Goal: Transaction & Acquisition: Purchase product/service

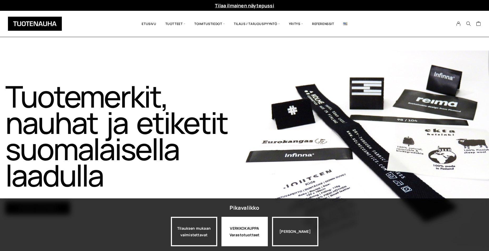
click at [248, 238] on div "VERKKOKAUPPA Varastotuotteet" at bounding box center [244, 231] width 46 height 29
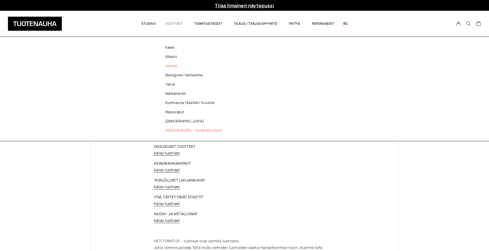
click at [170, 66] on link "Nauhat" at bounding box center [195, 65] width 76 height 9
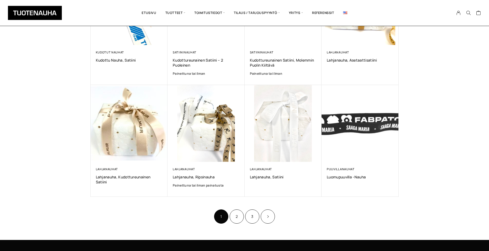
scroll to position [263, 0]
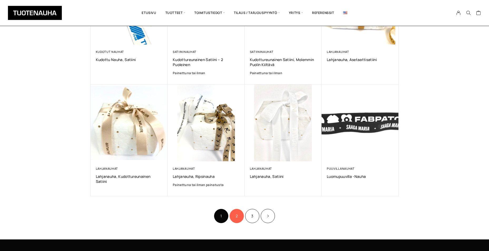
click at [241, 217] on link "2" at bounding box center [236, 216] width 14 height 14
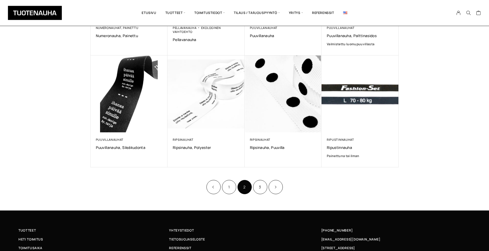
scroll to position [289, 0]
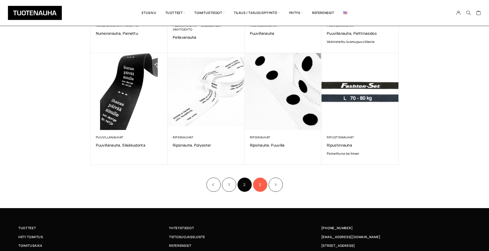
click at [263, 184] on link "3" at bounding box center [260, 185] width 14 height 14
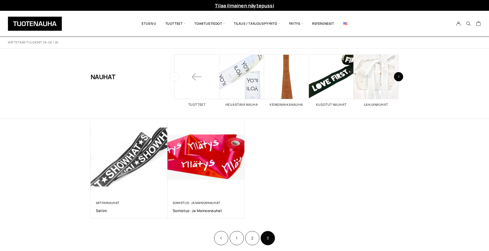
click at [402, 75] on button "button" at bounding box center [398, 76] width 9 height 9
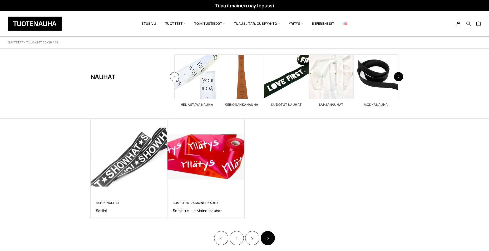
click at [401, 75] on button "button" at bounding box center [398, 76] width 9 height 9
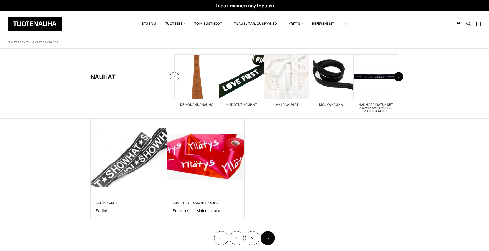
click at [401, 75] on button "button" at bounding box center [398, 76] width 9 height 9
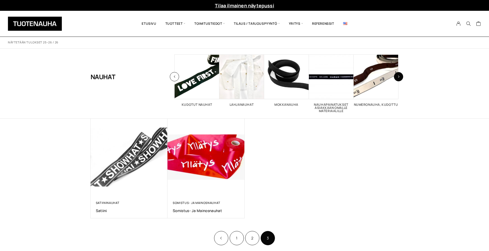
click at [396, 77] on button "button" at bounding box center [398, 76] width 9 height 9
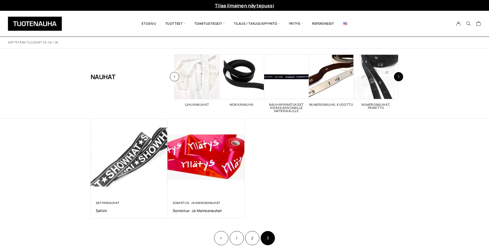
click at [396, 77] on button "button" at bounding box center [398, 76] width 9 height 9
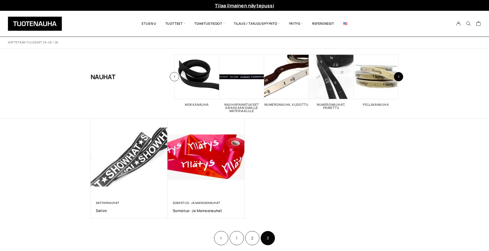
click at [396, 77] on button "button" at bounding box center [398, 76] width 9 height 9
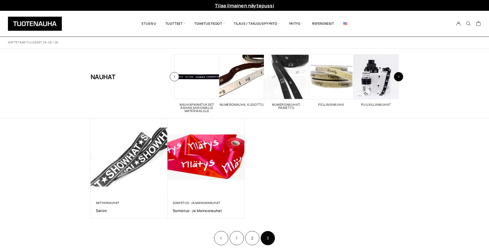
click at [396, 77] on button "button" at bounding box center [398, 76] width 9 height 9
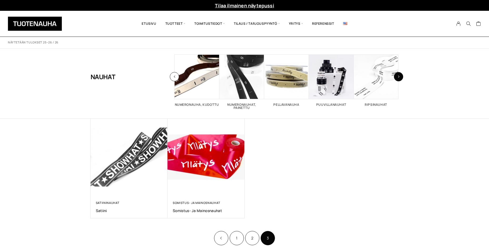
click at [396, 77] on button "button" at bounding box center [398, 76] width 9 height 9
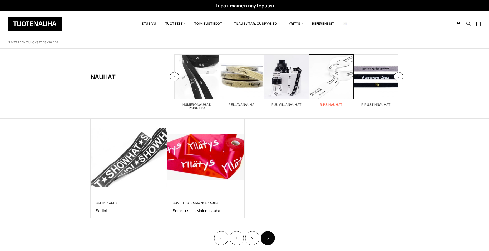
click at [332, 80] on span "Visit product category Ripsinauhat" at bounding box center [331, 76] width 45 height 45
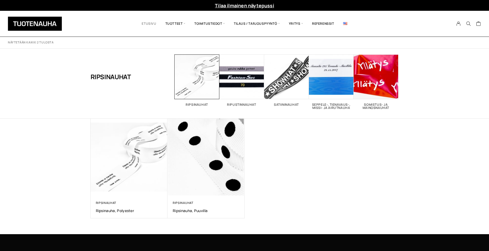
click at [148, 20] on link "Etusivu" at bounding box center [148, 24] width 23 height 18
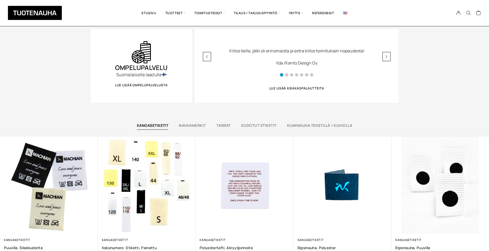
scroll to position [342, 0]
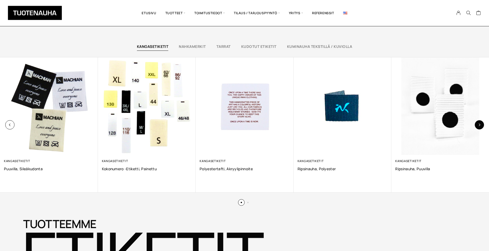
click at [479, 126] on icon "button" at bounding box center [478, 124] width 3 height 3
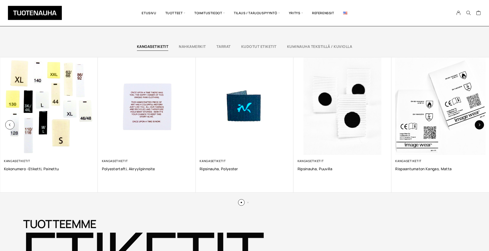
click at [479, 126] on icon "button" at bounding box center [478, 124] width 3 height 3
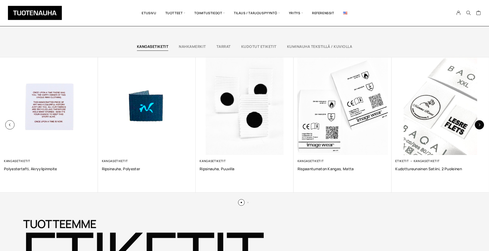
click at [479, 126] on icon "button" at bounding box center [478, 124] width 3 height 3
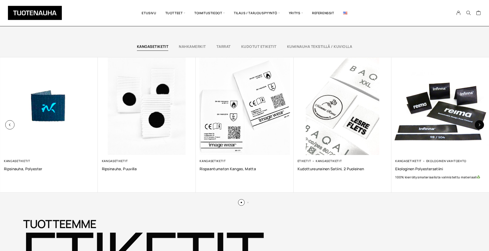
click at [479, 126] on icon "button" at bounding box center [478, 124] width 3 height 3
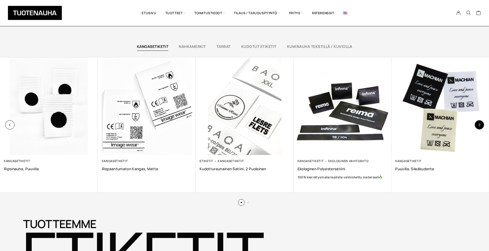
click at [479, 126] on icon "button" at bounding box center [478, 124] width 3 height 3
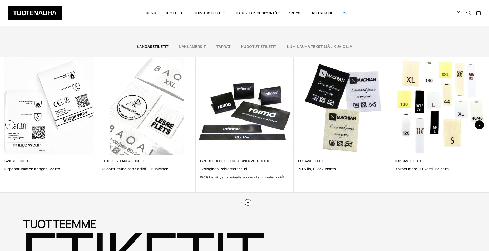
click at [479, 126] on icon "button" at bounding box center [478, 124] width 3 height 3
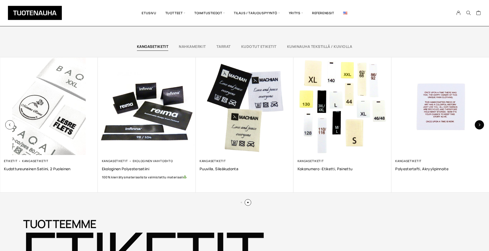
click at [479, 126] on icon "button" at bounding box center [478, 124] width 3 height 3
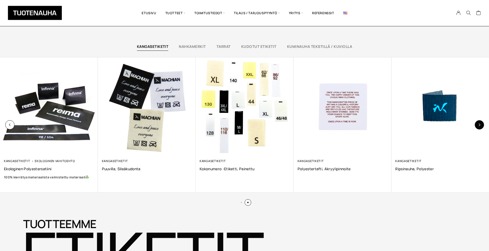
click at [479, 126] on icon "button" at bounding box center [478, 124] width 3 height 3
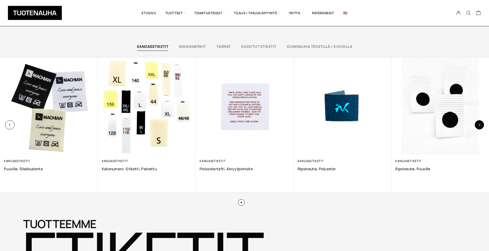
click at [479, 126] on icon "button" at bounding box center [478, 124] width 3 height 3
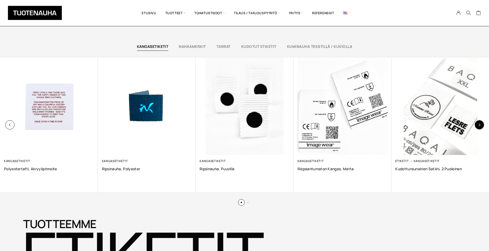
click at [479, 126] on icon "button" at bounding box center [478, 124] width 3 height 3
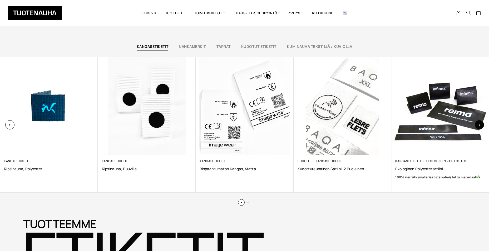
click at [479, 126] on icon "button" at bounding box center [478, 124] width 3 height 3
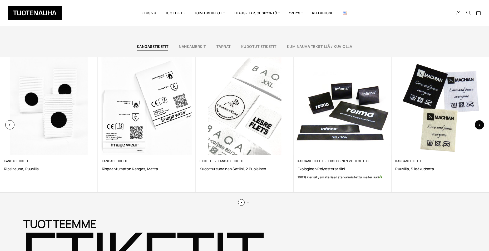
click at [479, 126] on icon "button" at bounding box center [478, 124] width 3 height 3
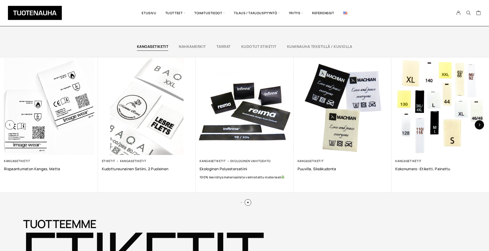
click at [479, 126] on icon "button" at bounding box center [478, 124] width 3 height 3
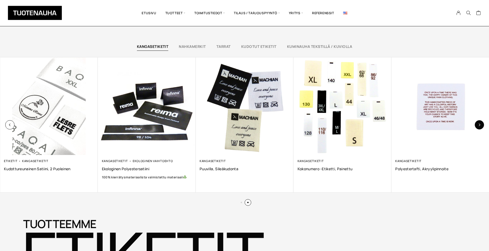
click at [479, 126] on icon "button" at bounding box center [478, 124] width 3 height 3
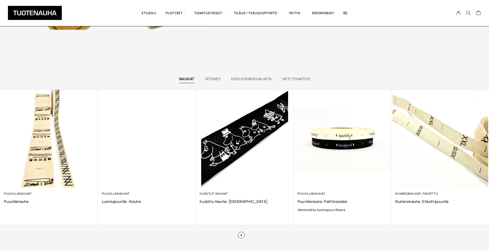
scroll to position [1342, 0]
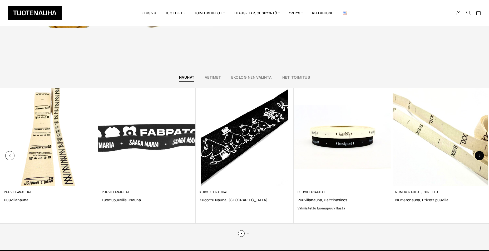
click at [482, 156] on button "button" at bounding box center [478, 155] width 9 height 9
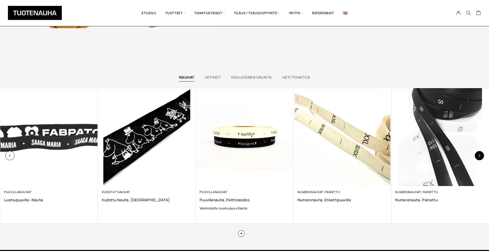
click at [482, 156] on button "button" at bounding box center [478, 155] width 9 height 9
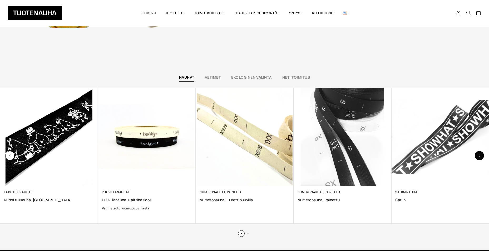
click at [482, 156] on button "button" at bounding box center [478, 155] width 9 height 9
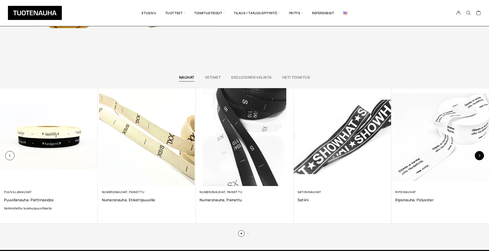
click at [482, 156] on button "button" at bounding box center [478, 155] width 9 height 9
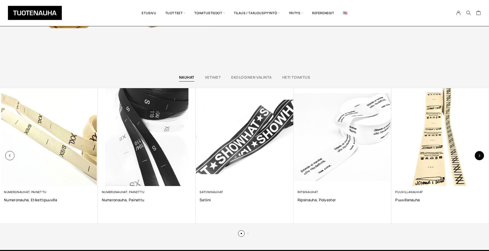
click at [480, 156] on button "button" at bounding box center [478, 155] width 9 height 9
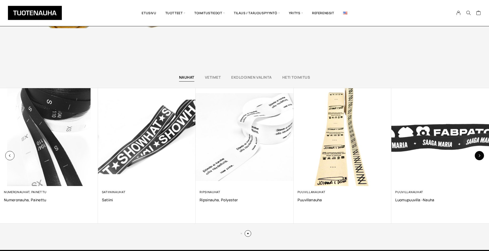
click at [480, 156] on button "button" at bounding box center [478, 155] width 9 height 9
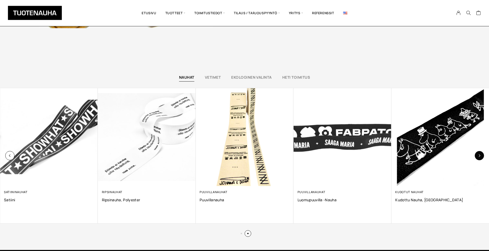
click at [480, 156] on button "button" at bounding box center [478, 155] width 9 height 9
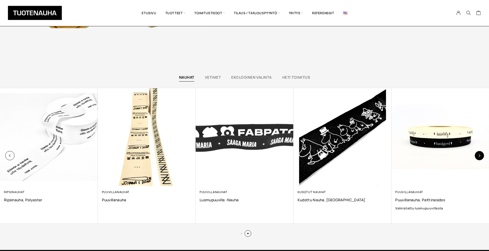
click at [480, 156] on button "button" at bounding box center [478, 155] width 9 height 9
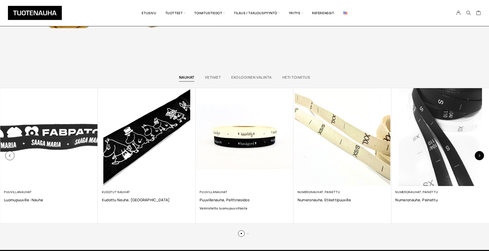
click at [480, 156] on button "button" at bounding box center [478, 155] width 9 height 9
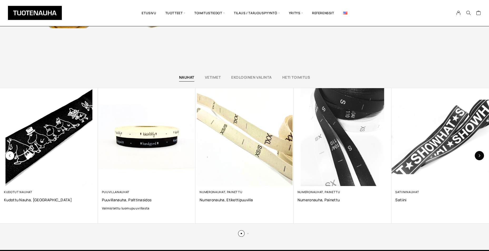
click at [480, 156] on button "button" at bounding box center [478, 155] width 9 height 9
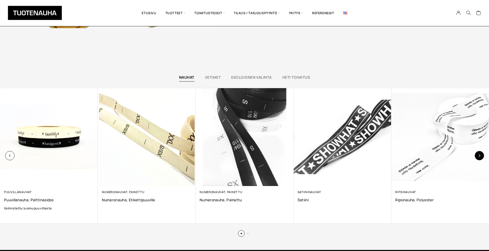
click at [480, 156] on button "button" at bounding box center [478, 155] width 9 height 9
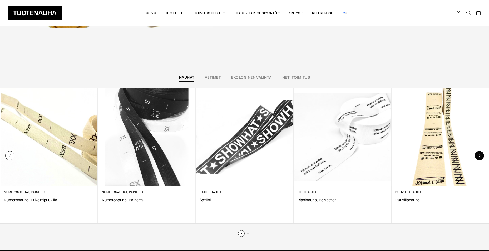
click at [480, 156] on button "button" at bounding box center [478, 155] width 9 height 9
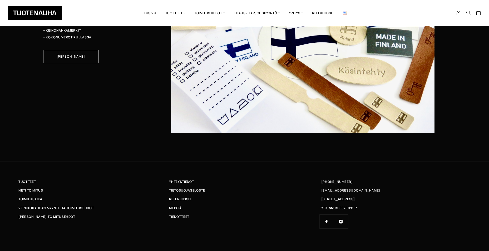
scroll to position [1730, 0]
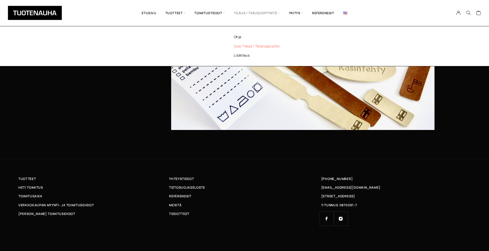
click at [243, 47] on link "Uusi tilaus / tarjouspyyntö" at bounding box center [263, 46] width 76 height 9
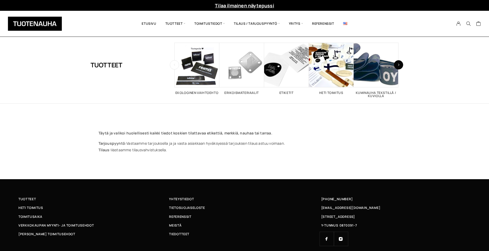
click at [399, 64] on icon "button" at bounding box center [398, 64] width 2 height 3
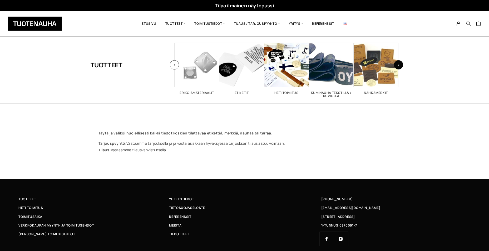
click at [399, 64] on icon "button" at bounding box center [398, 64] width 2 height 3
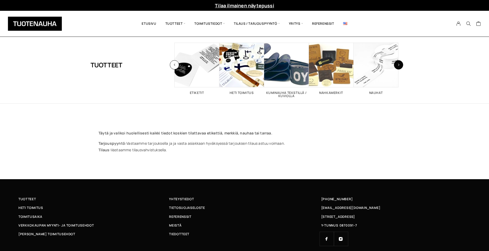
click at [399, 64] on icon "button" at bounding box center [398, 64] width 2 height 3
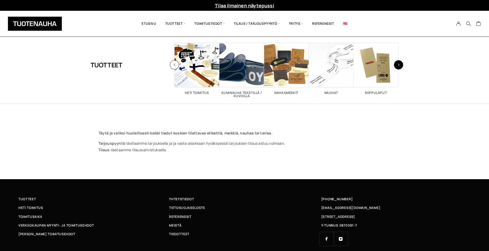
click at [399, 64] on icon "button" at bounding box center [398, 64] width 2 height 3
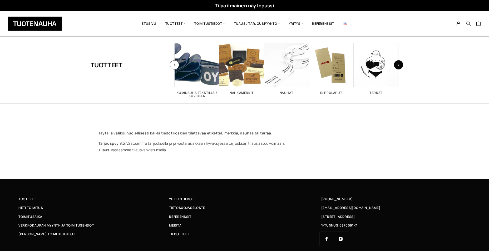
click at [399, 64] on icon "button" at bounding box center [398, 64] width 2 height 3
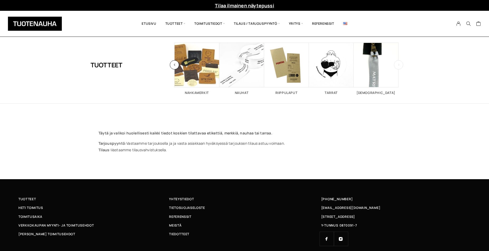
click at [399, 64] on icon "button" at bounding box center [398, 64] width 2 height 3
click at [239, 66] on span "Visit product category Nauhat" at bounding box center [241, 65] width 45 height 45
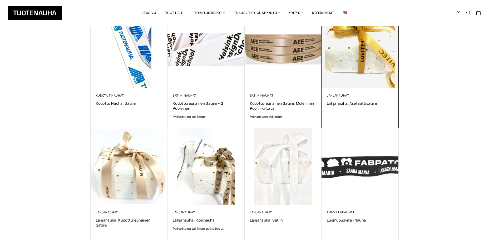
scroll to position [237, 0]
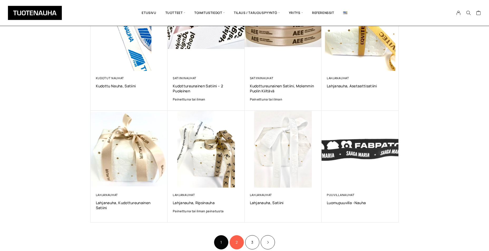
click at [237, 240] on link "2" at bounding box center [236, 242] width 14 height 14
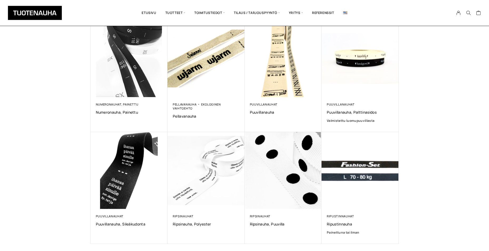
scroll to position [237, 0]
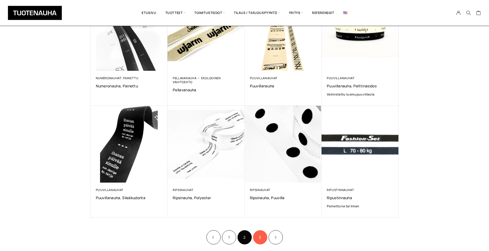
click at [257, 242] on link "3" at bounding box center [260, 237] width 14 height 14
